Goal: Navigation & Orientation: Find specific page/section

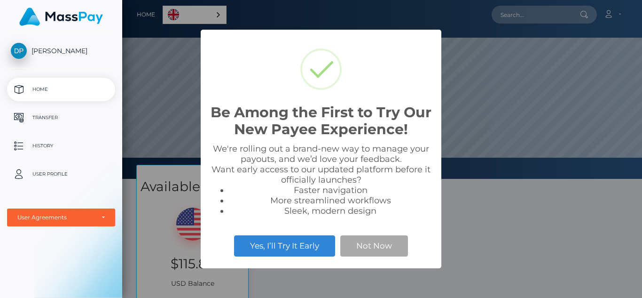
scroll to position [179, 520]
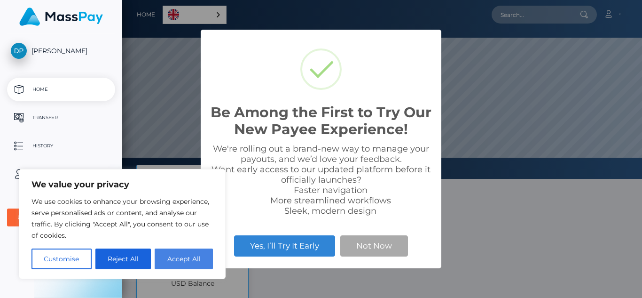
click at [172, 262] on button "Accept All" at bounding box center [184, 258] width 58 height 21
checkbox input "true"
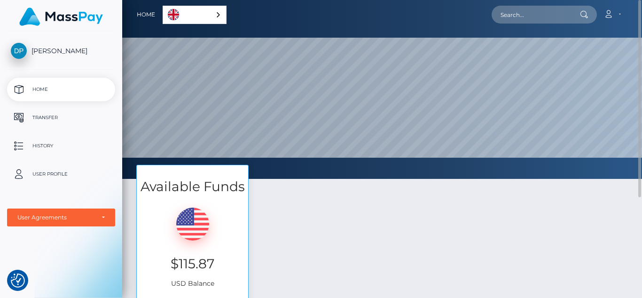
scroll to position [141, 0]
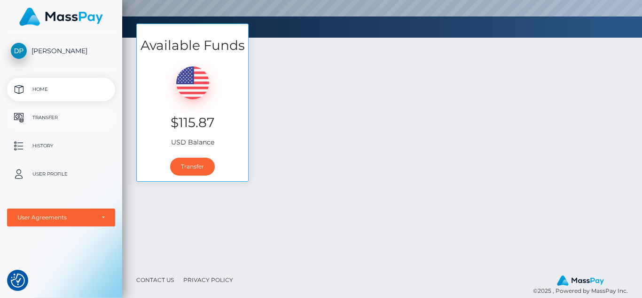
click at [70, 116] on p "Transfer" at bounding box center [61, 117] width 101 height 14
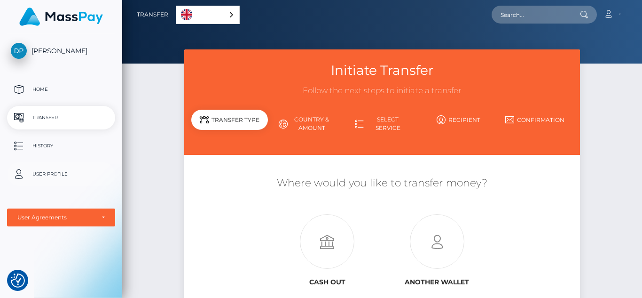
click at [47, 172] on p "User Profile" at bounding box center [61, 174] width 101 height 14
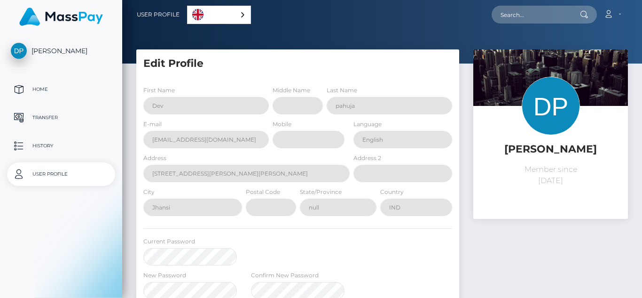
select select
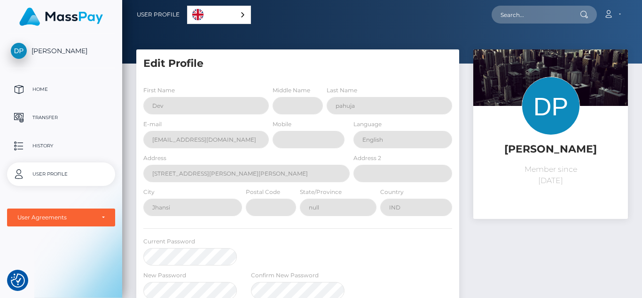
click at [63, 56] on link "[PERSON_NAME]" at bounding box center [61, 51] width 122 height 16
click at [33, 91] on p "Home" at bounding box center [61, 89] width 101 height 14
click at [43, 111] on p "Transfer" at bounding box center [61, 117] width 101 height 14
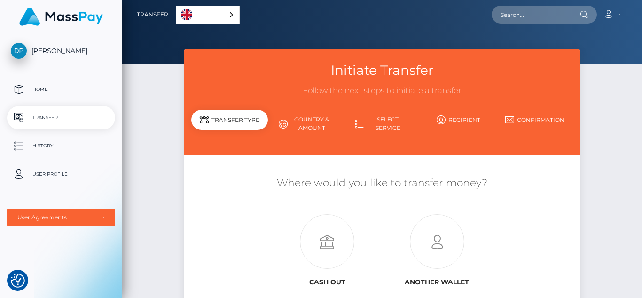
scroll to position [104, 0]
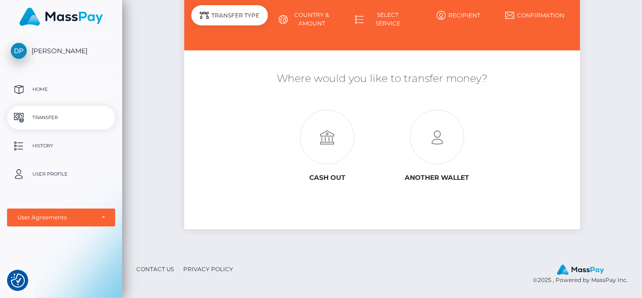
click at [32, 89] on p "Home" at bounding box center [61, 89] width 101 height 14
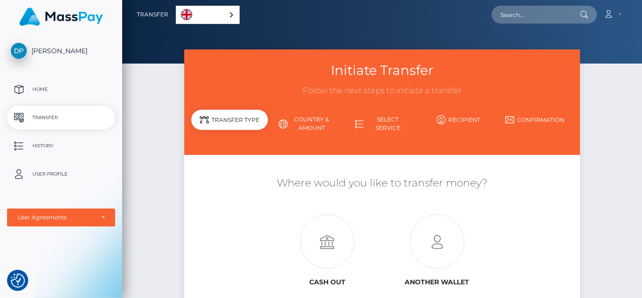
click at [58, 52] on span "[PERSON_NAME]" at bounding box center [61, 51] width 108 height 8
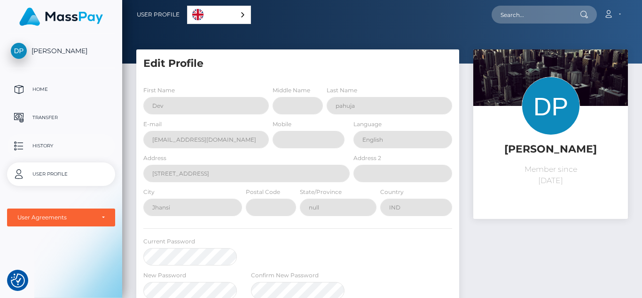
click at [49, 146] on p "History" at bounding box center [61, 146] width 101 height 14
click at [57, 114] on p "Transfer" at bounding box center [61, 117] width 101 height 14
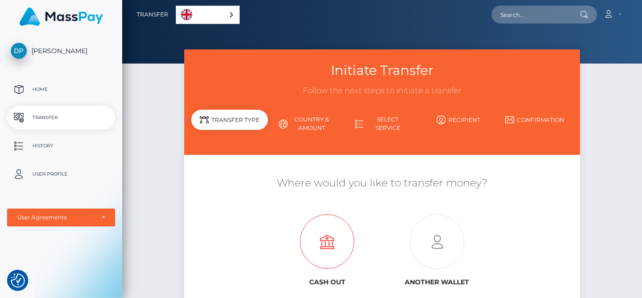
scroll to position [104, 0]
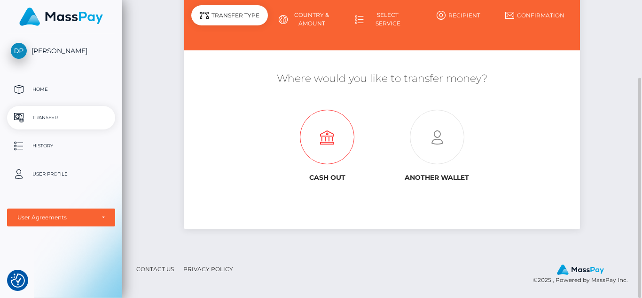
click at [329, 139] on icon at bounding box center [327, 137] width 110 height 55
